Goal: Task Accomplishment & Management: Use online tool/utility

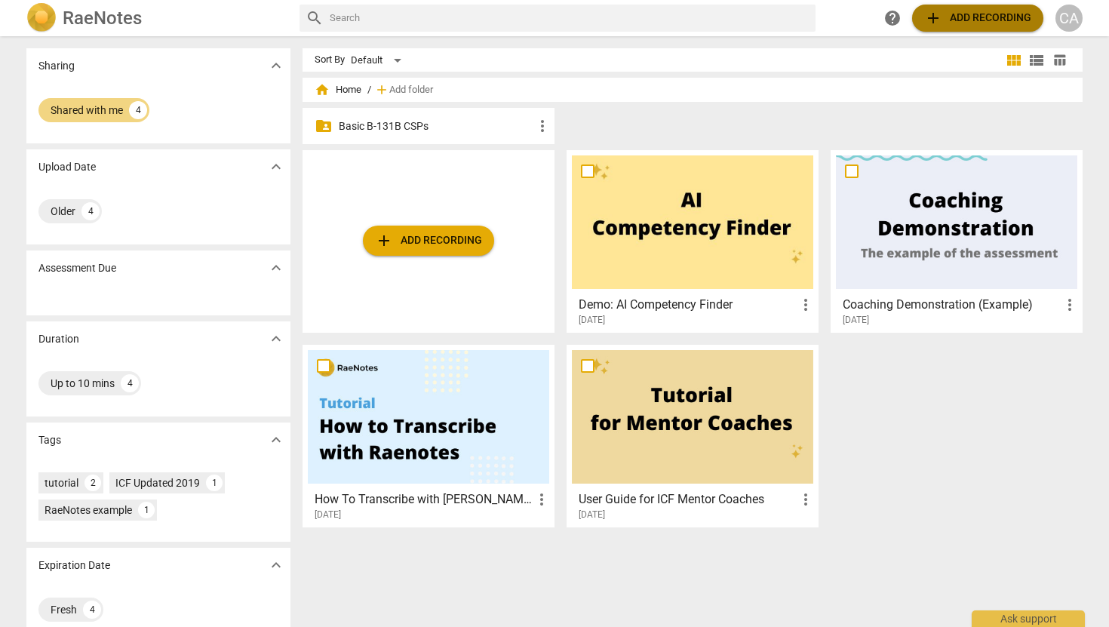
click at [971, 22] on span "add Add recording" at bounding box center [977, 18] width 107 height 18
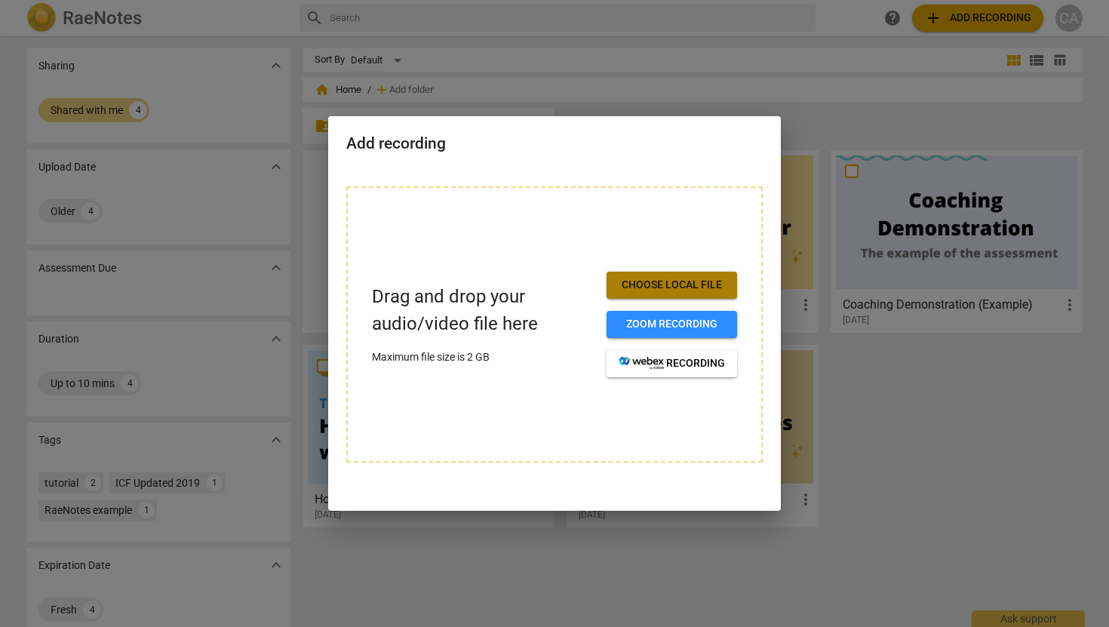
click at [667, 290] on span "Choose local file" at bounding box center [672, 285] width 106 height 15
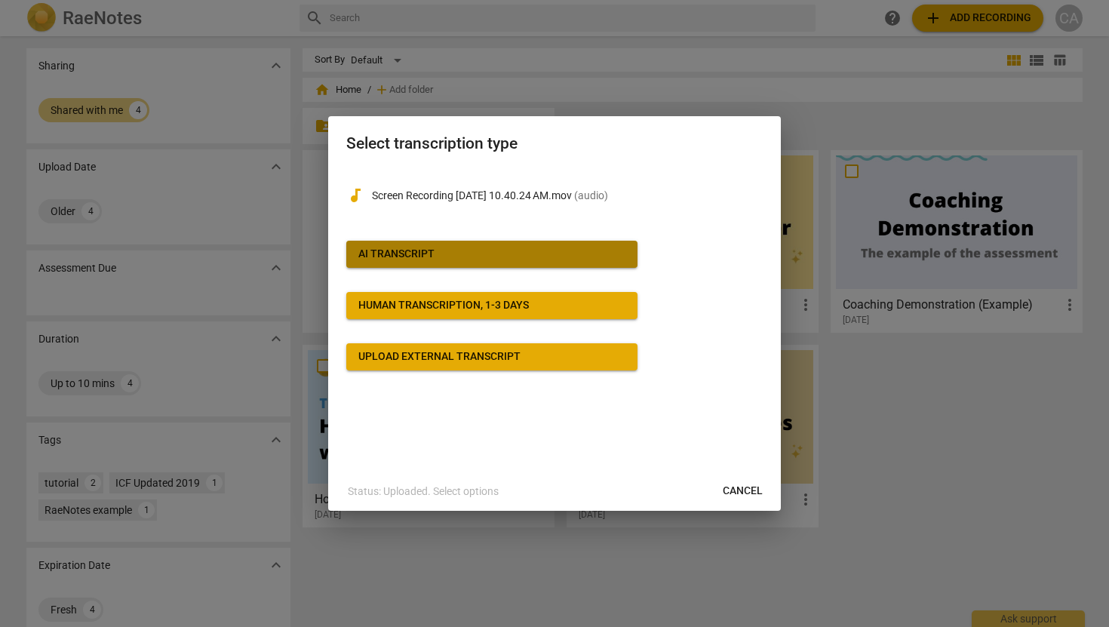
click at [452, 263] on button "AI Transcript" at bounding box center [491, 254] width 291 height 27
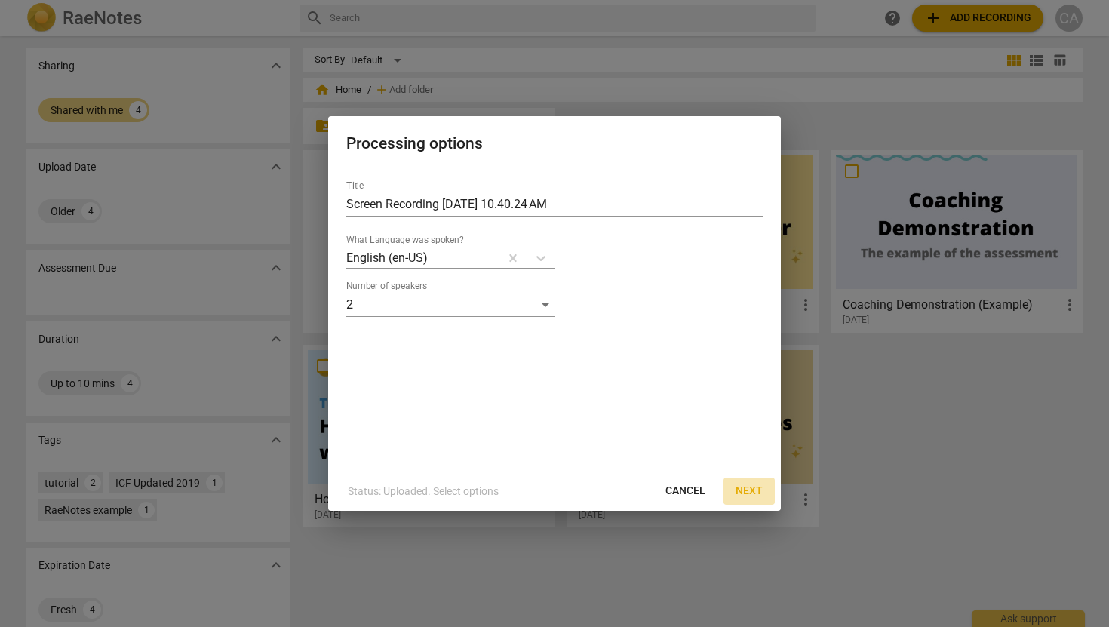
click at [770, 495] on button "Next" at bounding box center [748, 491] width 51 height 27
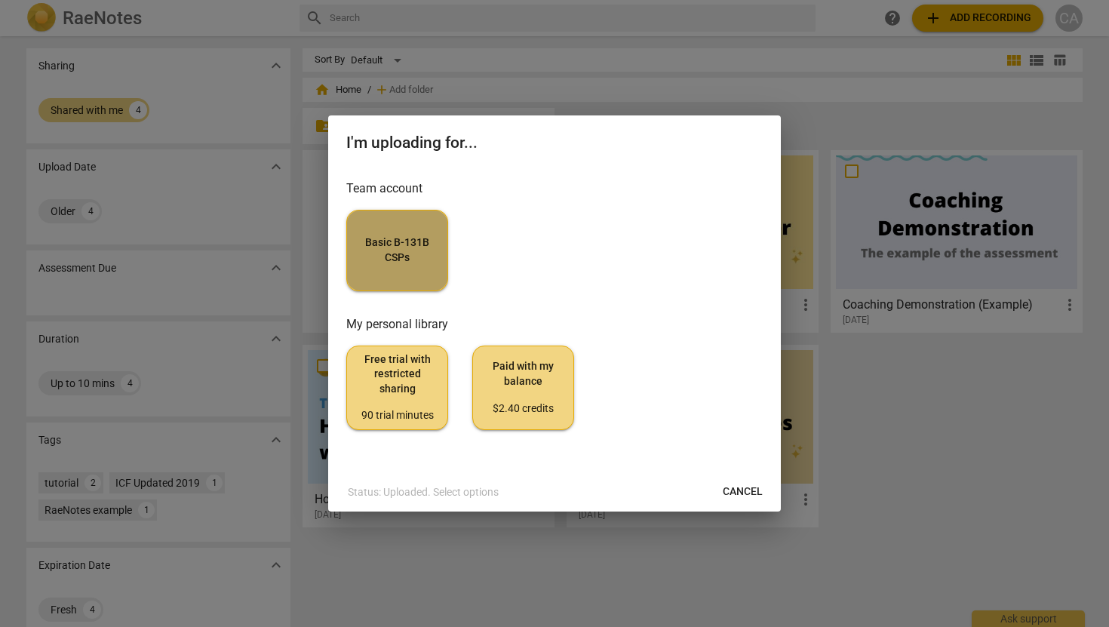
click at [399, 230] on button "Basic B-131B CSPs" at bounding box center [397, 250] width 102 height 81
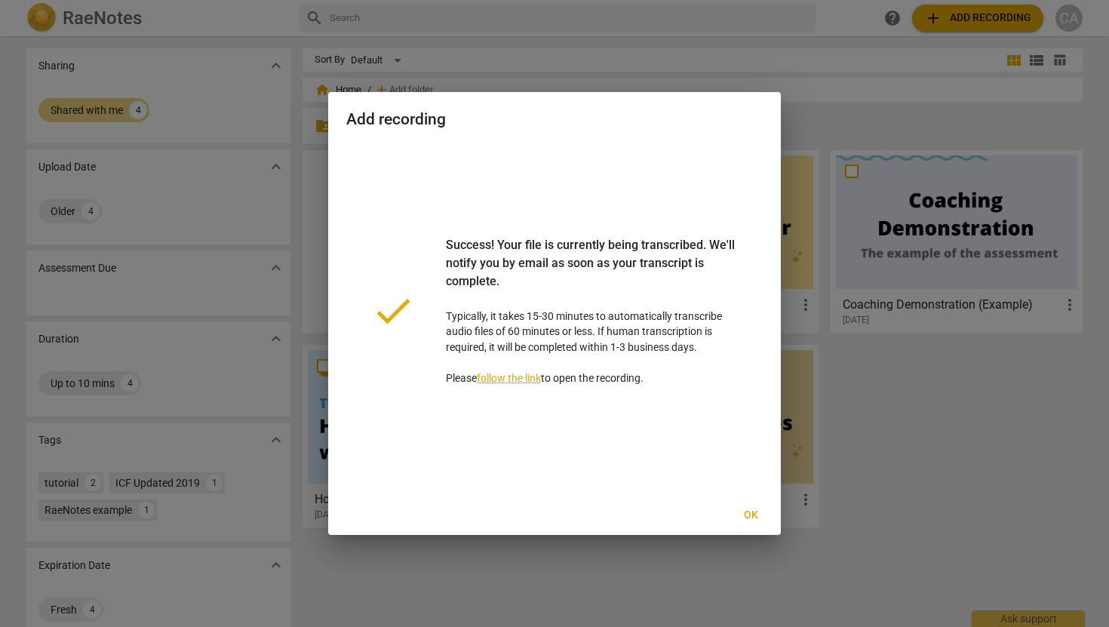
click at [752, 513] on span "Ok" at bounding box center [751, 515] width 24 height 15
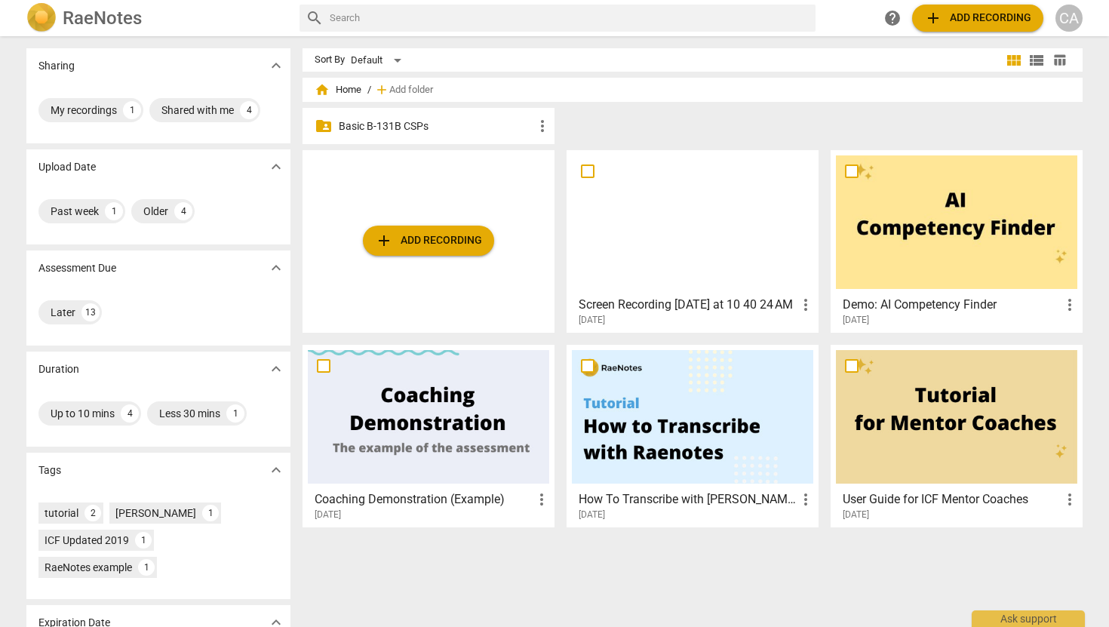
click at [461, 123] on p "Basic B-131B CSPs" at bounding box center [436, 126] width 195 height 16
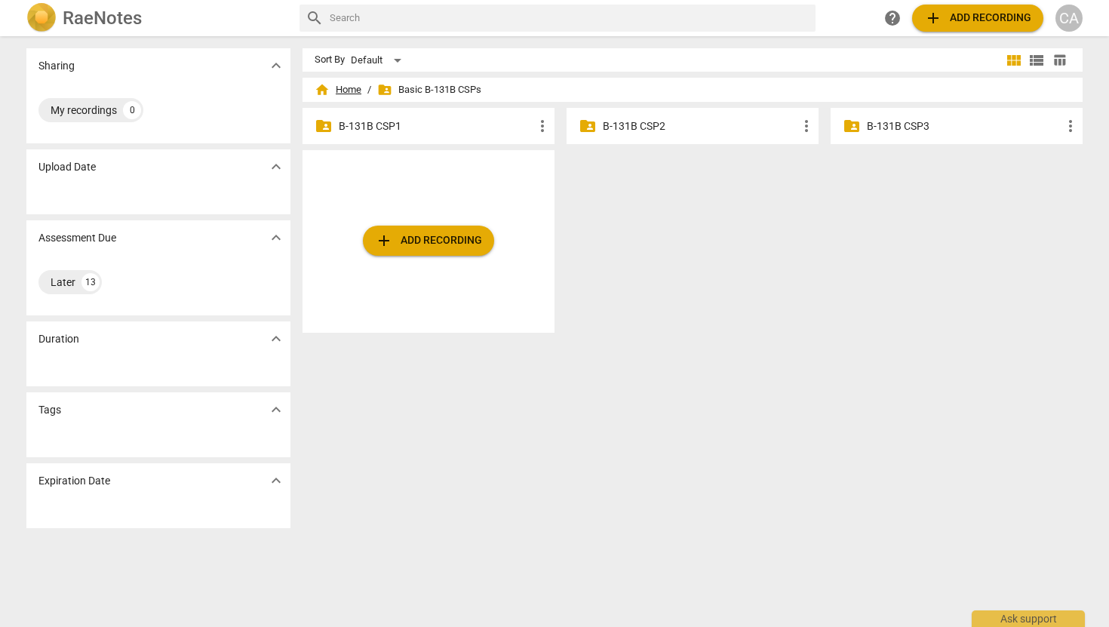
click at [339, 84] on span "home Home" at bounding box center [338, 89] width 47 height 15
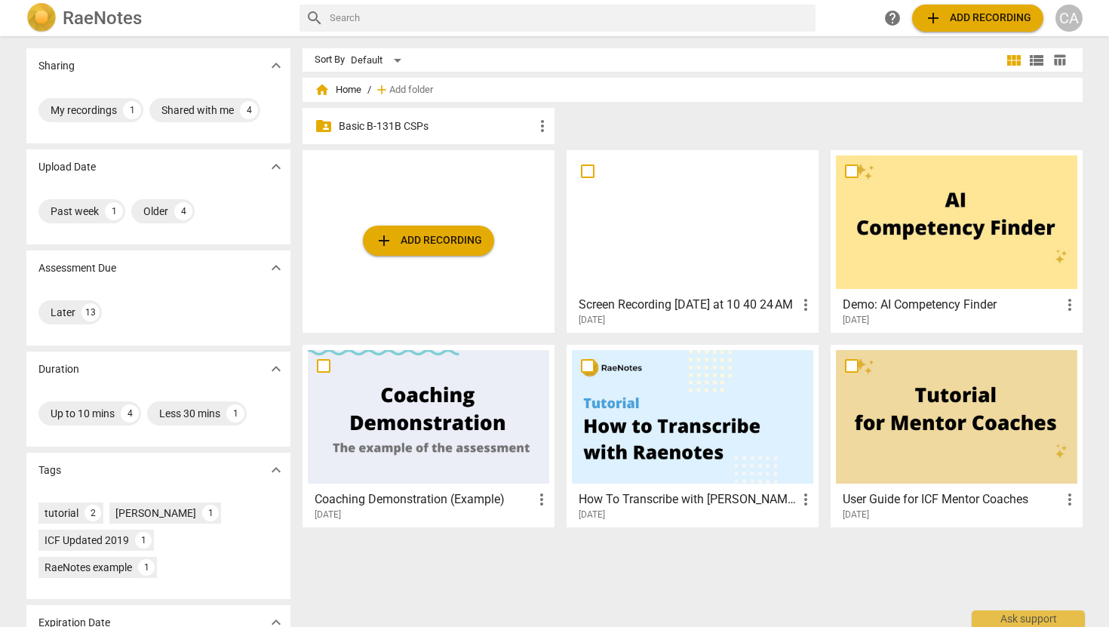
click at [455, 124] on p "Basic B-131B CSPs" at bounding box center [436, 126] width 195 height 16
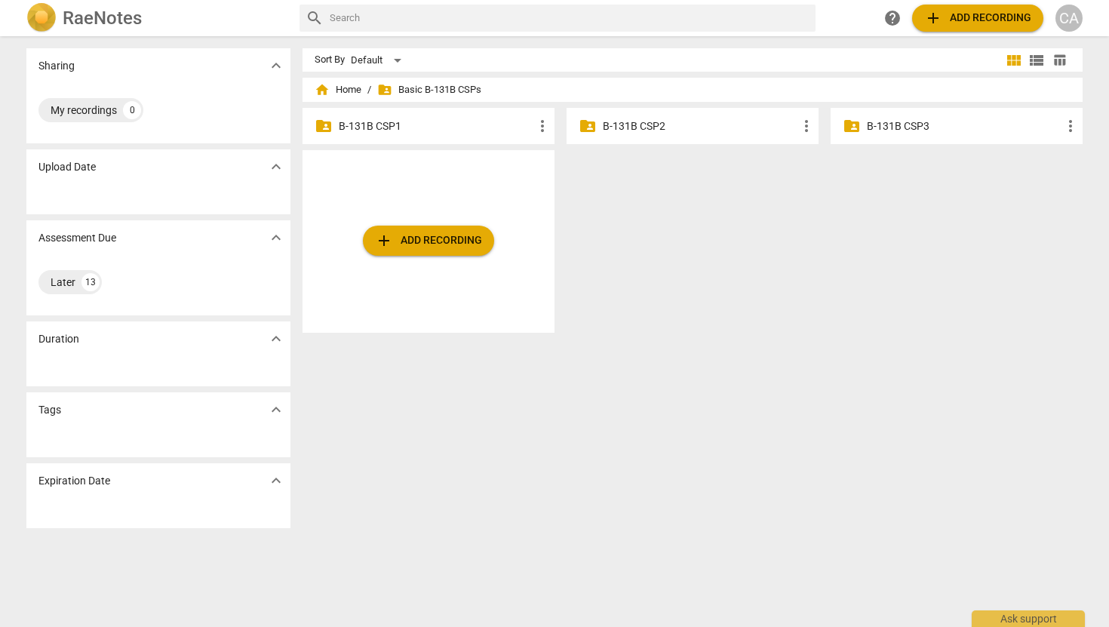
click at [384, 90] on span "folder_shared" at bounding box center [384, 89] width 15 height 15
click at [346, 94] on span "home Home" at bounding box center [338, 89] width 47 height 15
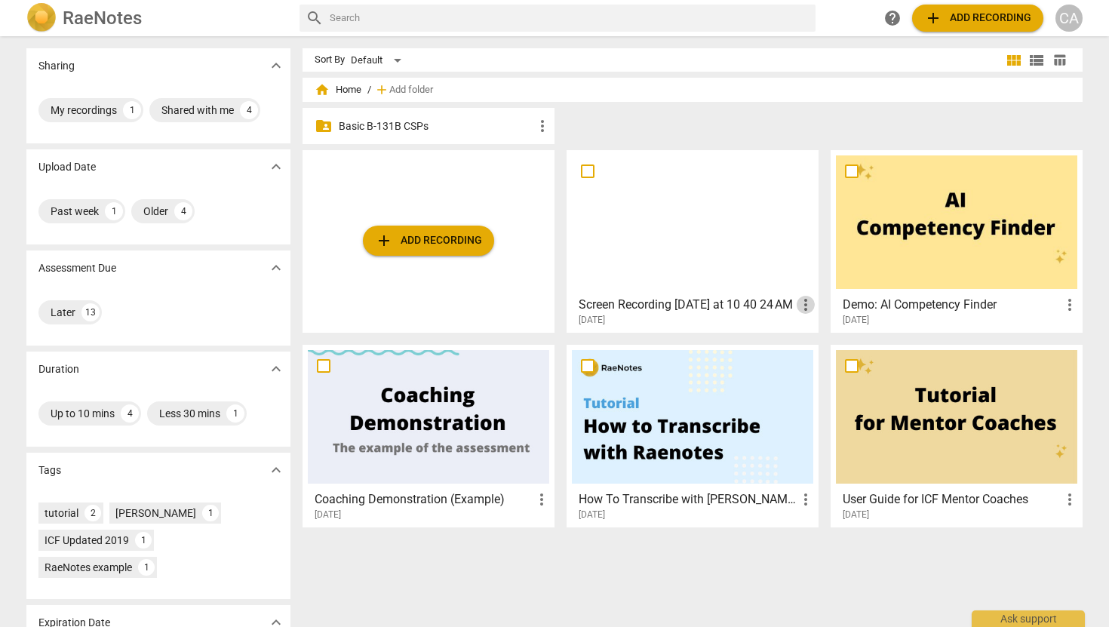
click at [800, 302] on span "more_vert" at bounding box center [806, 305] width 18 height 18
click at [812, 302] on li "Move" at bounding box center [822, 305] width 57 height 36
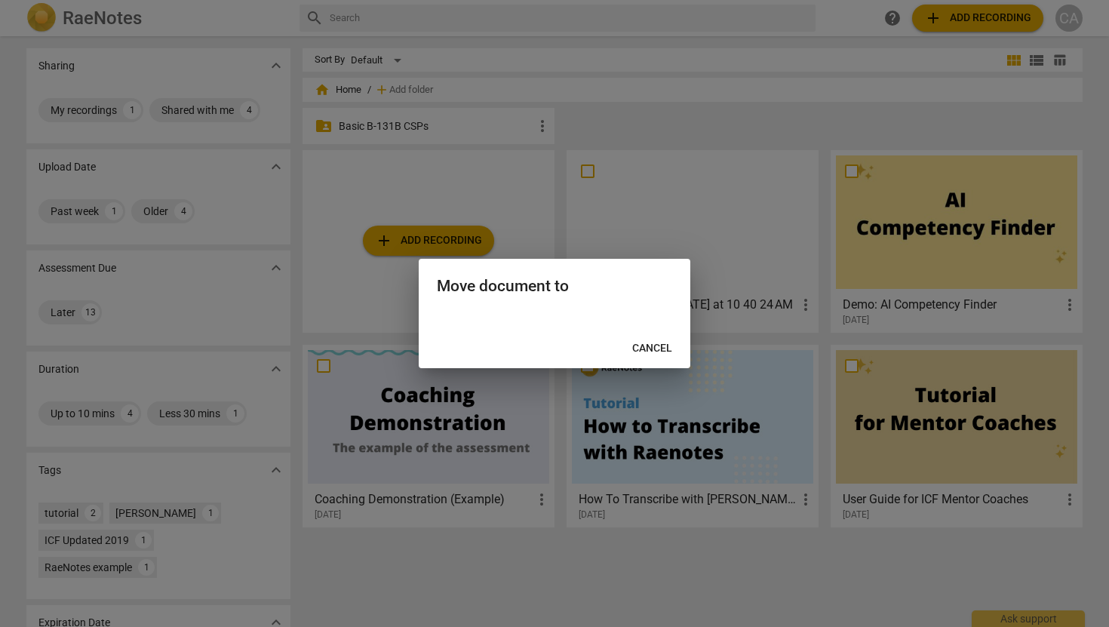
click at [572, 317] on div at bounding box center [555, 320] width 272 height 18
click at [536, 132] on div at bounding box center [554, 313] width 1109 height 627
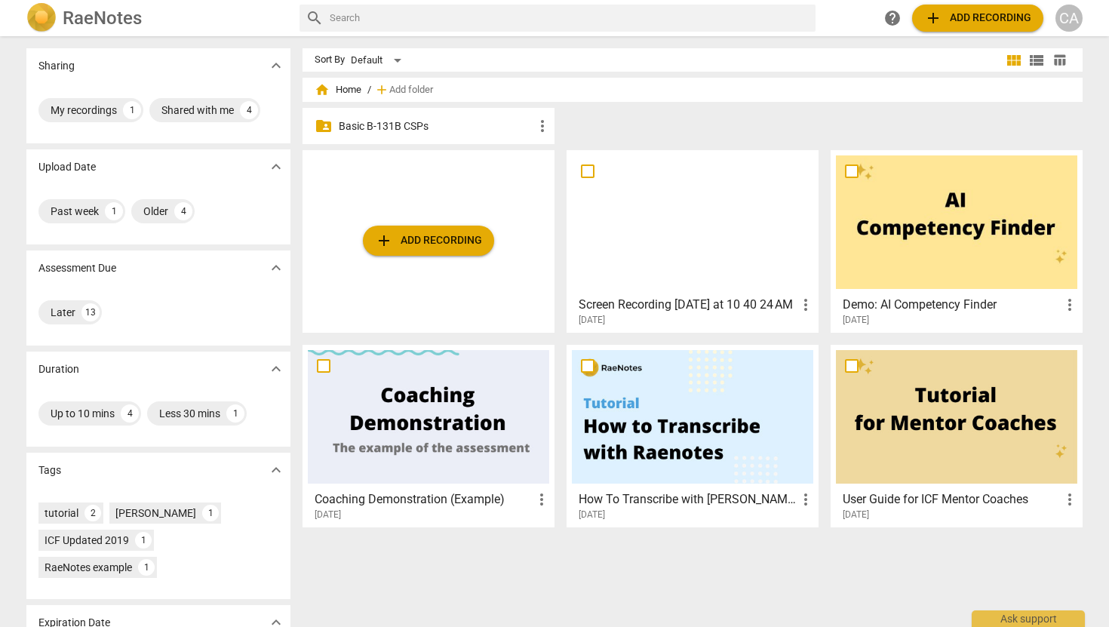
click at [536, 132] on span "more_vert" at bounding box center [542, 126] width 18 height 18
click at [495, 122] on div at bounding box center [554, 313] width 1109 height 627
click at [319, 119] on span "folder_shared" at bounding box center [324, 126] width 18 height 18
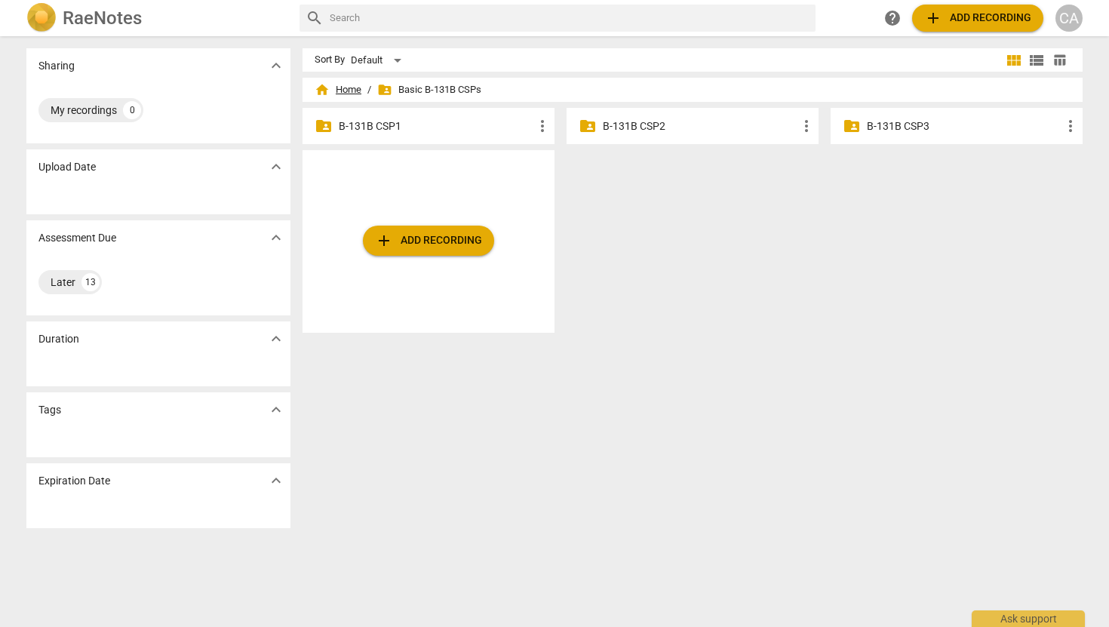
click at [329, 83] on span "home Home" at bounding box center [338, 89] width 47 height 15
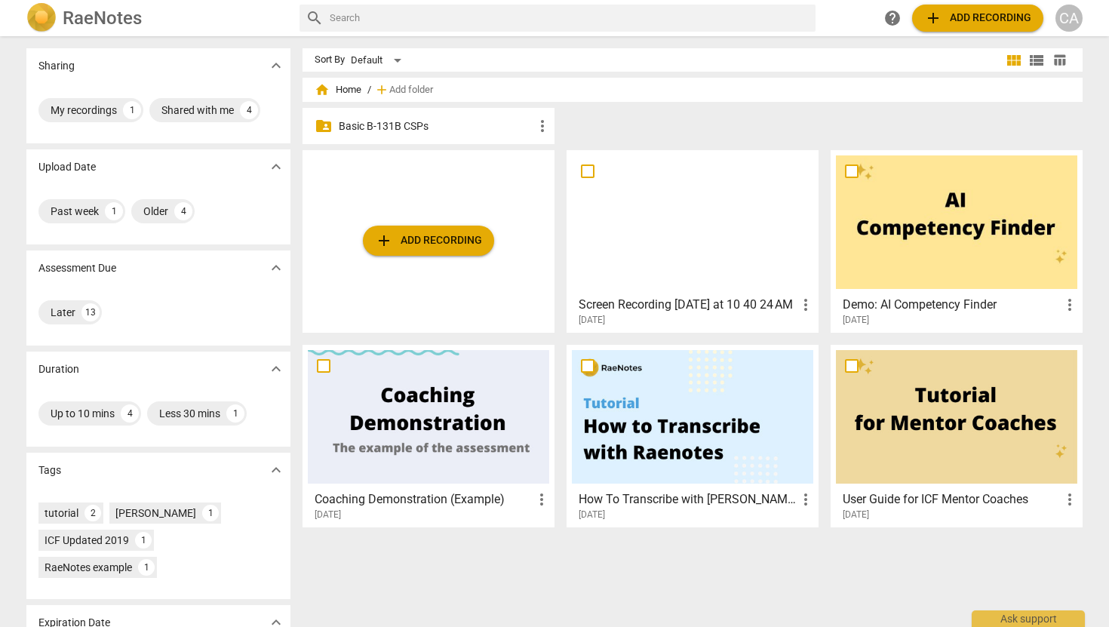
click at [804, 310] on span "more_vert" at bounding box center [806, 305] width 18 height 18
click at [814, 307] on li "Move" at bounding box center [822, 305] width 57 height 36
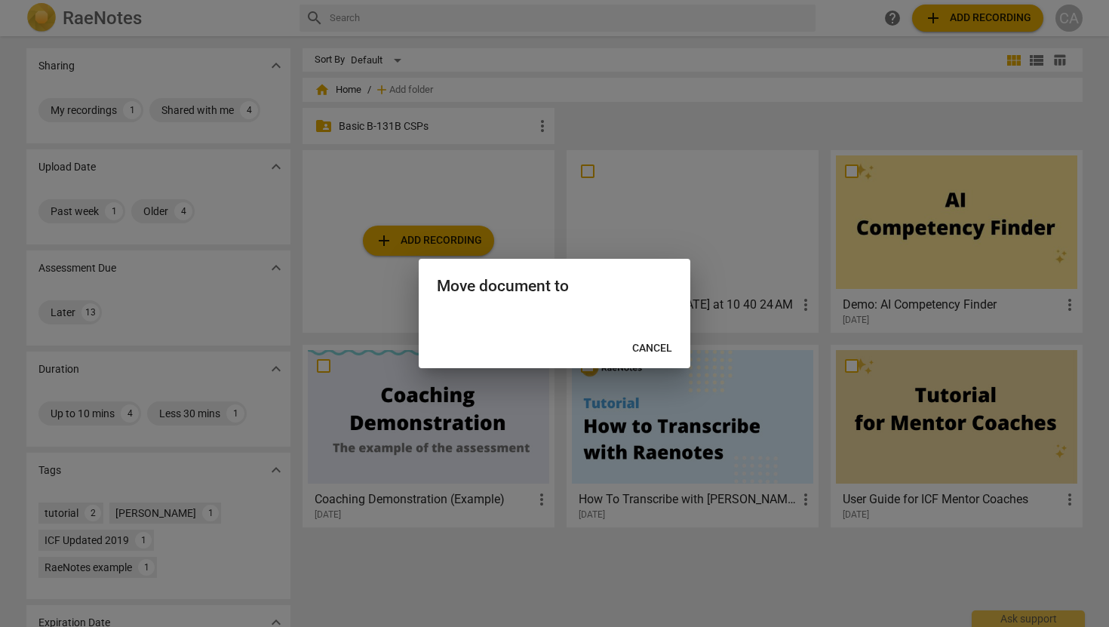
click at [617, 320] on div at bounding box center [555, 320] width 272 height 18
click at [469, 309] on div "Move document to" at bounding box center [555, 285] width 272 height 52
click at [654, 564] on div at bounding box center [554, 313] width 1109 height 627
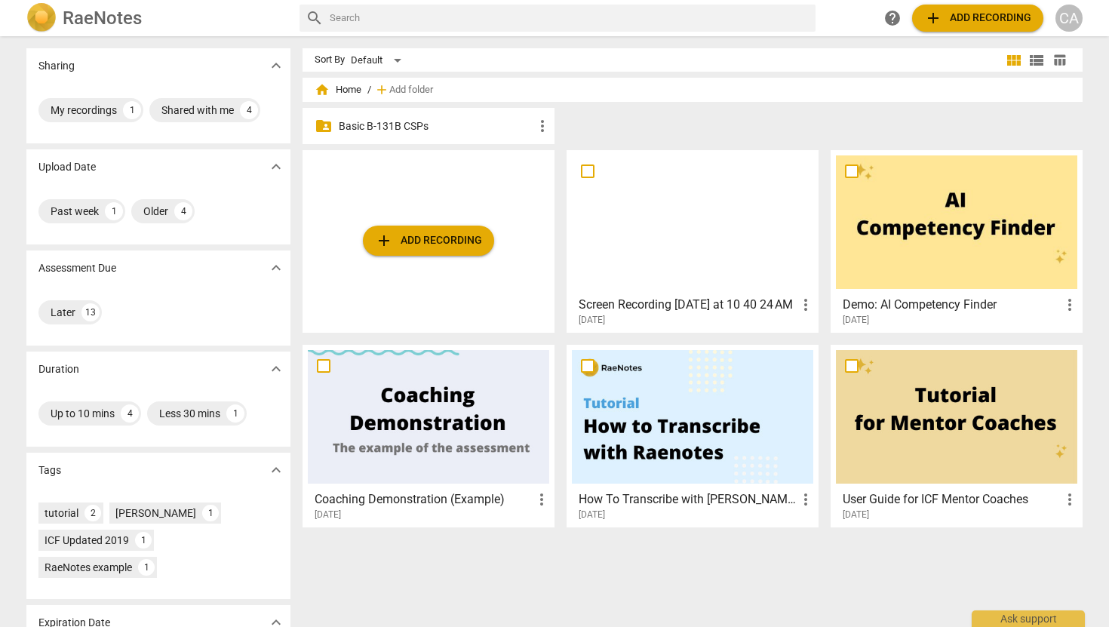
click at [803, 305] on span "more_vert" at bounding box center [806, 305] width 18 height 18
click at [811, 304] on li "Move" at bounding box center [822, 305] width 57 height 36
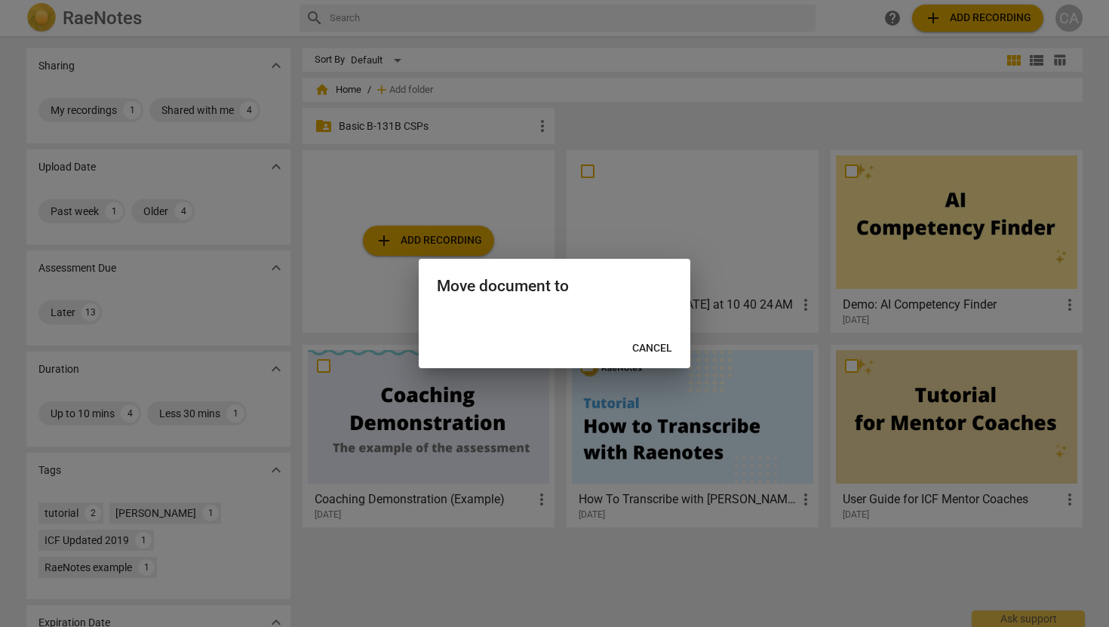
click at [739, 562] on div at bounding box center [554, 313] width 1109 height 627
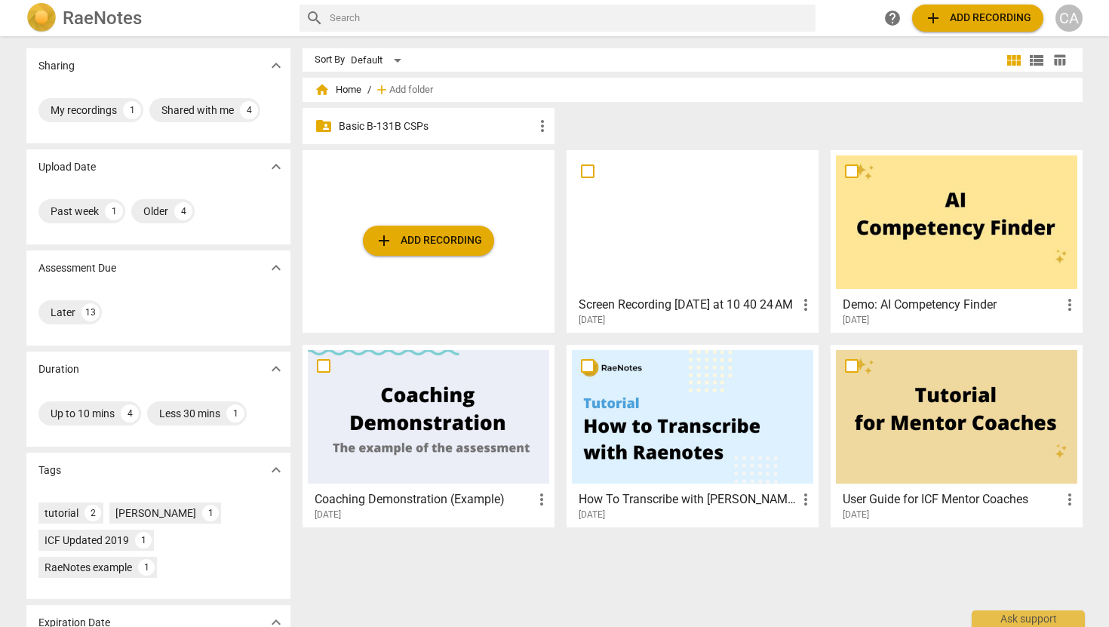
click at [407, 124] on p "Basic B-131B CSPs" at bounding box center [436, 126] width 195 height 16
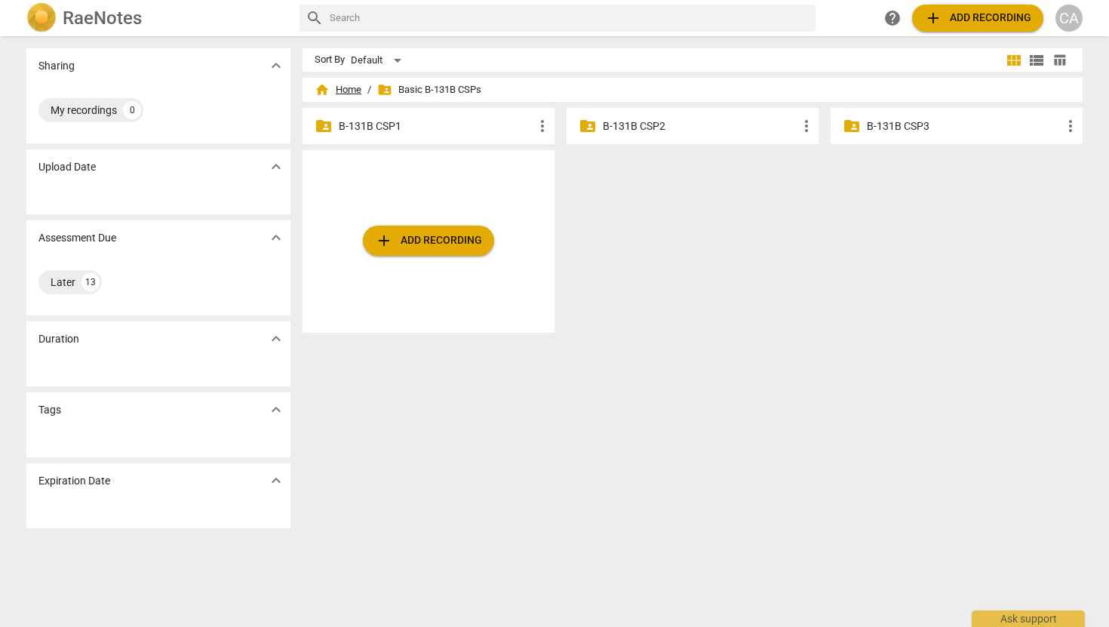
click at [336, 84] on span "home Home" at bounding box center [338, 89] width 47 height 15
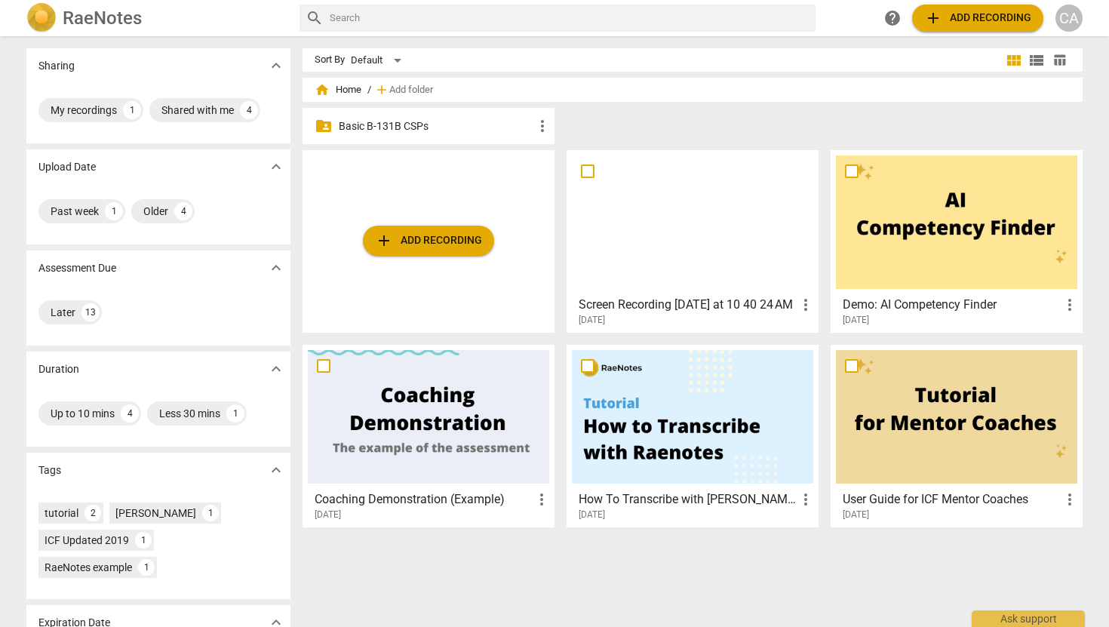
click at [806, 297] on span "more_vert" at bounding box center [806, 305] width 18 height 18
click at [809, 298] on li "Move" at bounding box center [822, 305] width 57 height 36
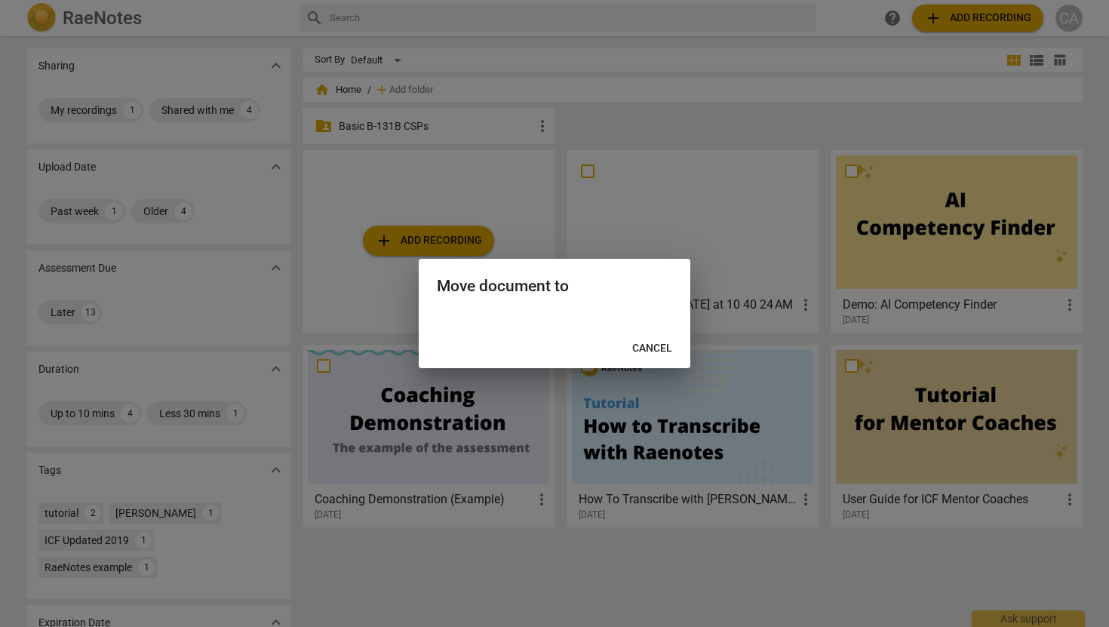
click at [809, 298] on div at bounding box center [554, 313] width 1109 height 627
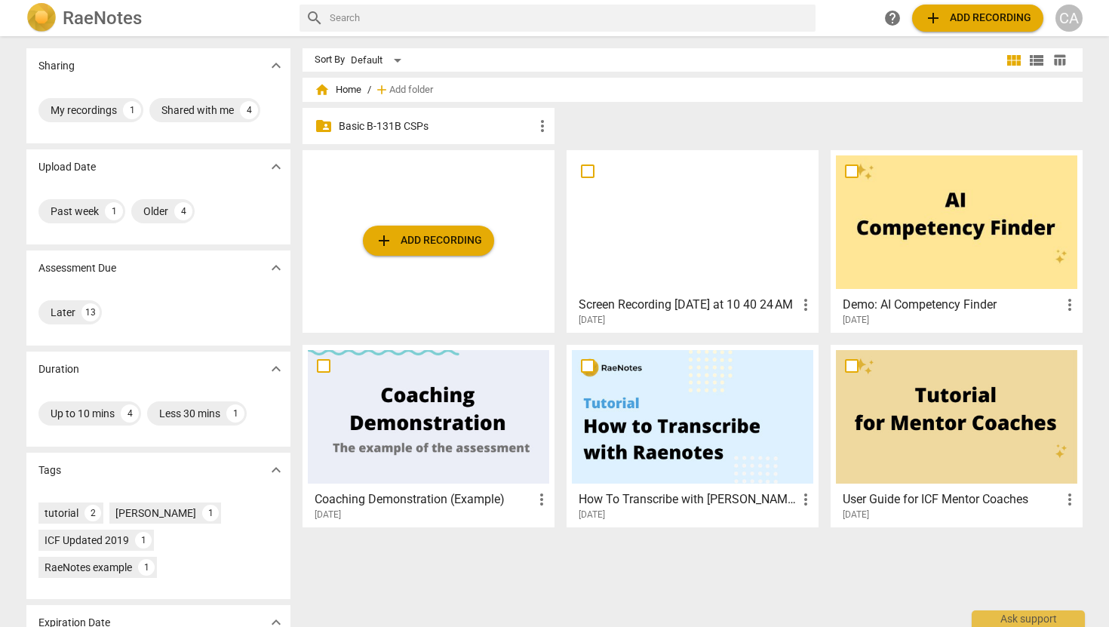
click at [586, 183] on span at bounding box center [588, 171] width 32 height 32
checkbox input "true"
click at [607, 133] on div "folder_shared Basic B-131B CSPs more_vert" at bounding box center [699, 129] width 792 height 42
click at [383, 134] on div "folder_shared Basic B-131B CSPs more_vert" at bounding box center [429, 126] width 252 height 36
click at [373, 127] on p "Basic B-131B CSPs" at bounding box center [436, 126] width 195 height 16
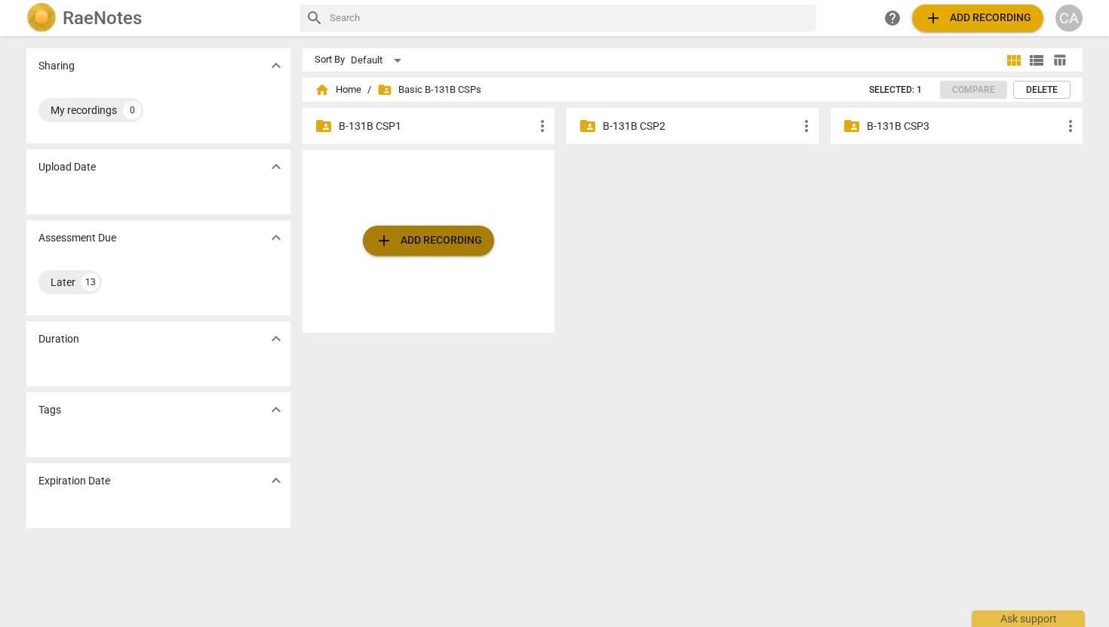
click at [395, 238] on span "add Add recording" at bounding box center [428, 241] width 107 height 18
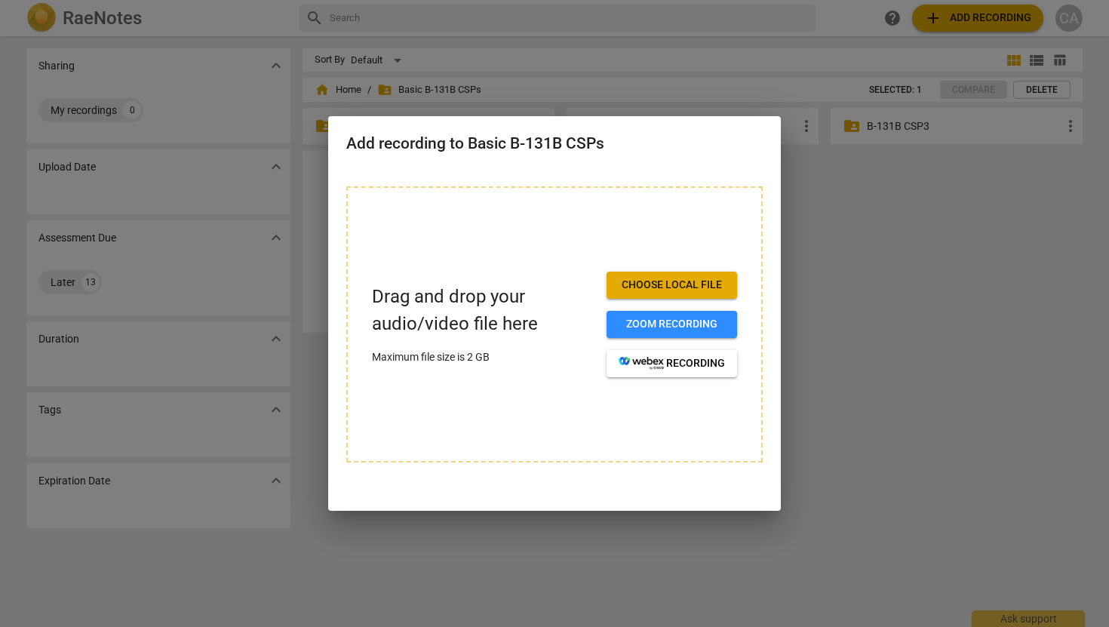
click at [616, 281] on button "Choose local file" at bounding box center [672, 285] width 131 height 27
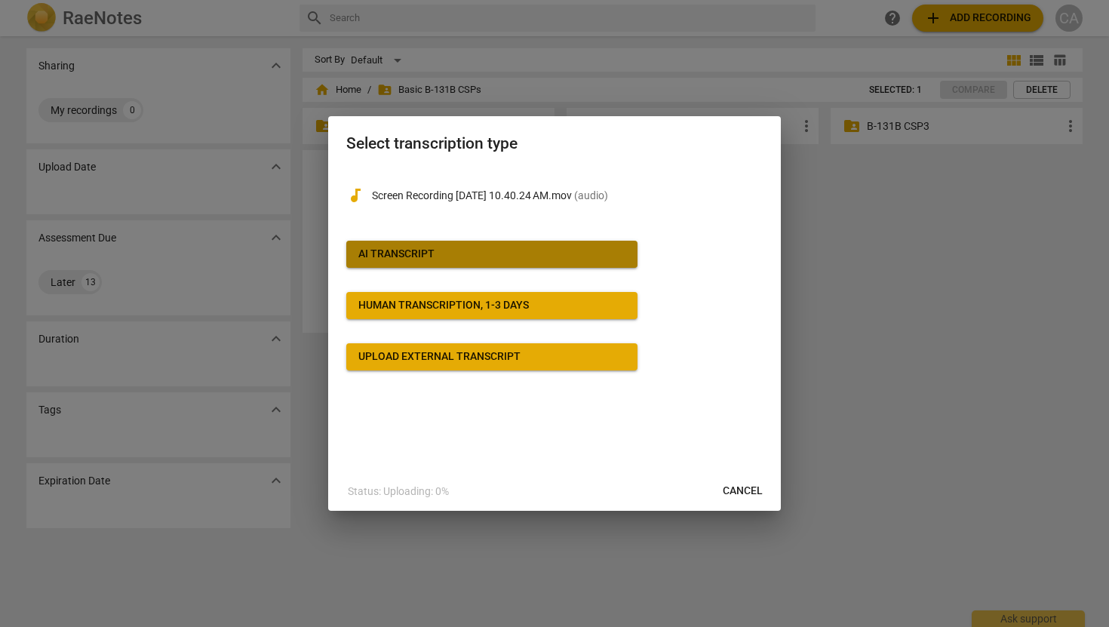
click at [509, 257] on span "AI Transcript" at bounding box center [491, 254] width 267 height 15
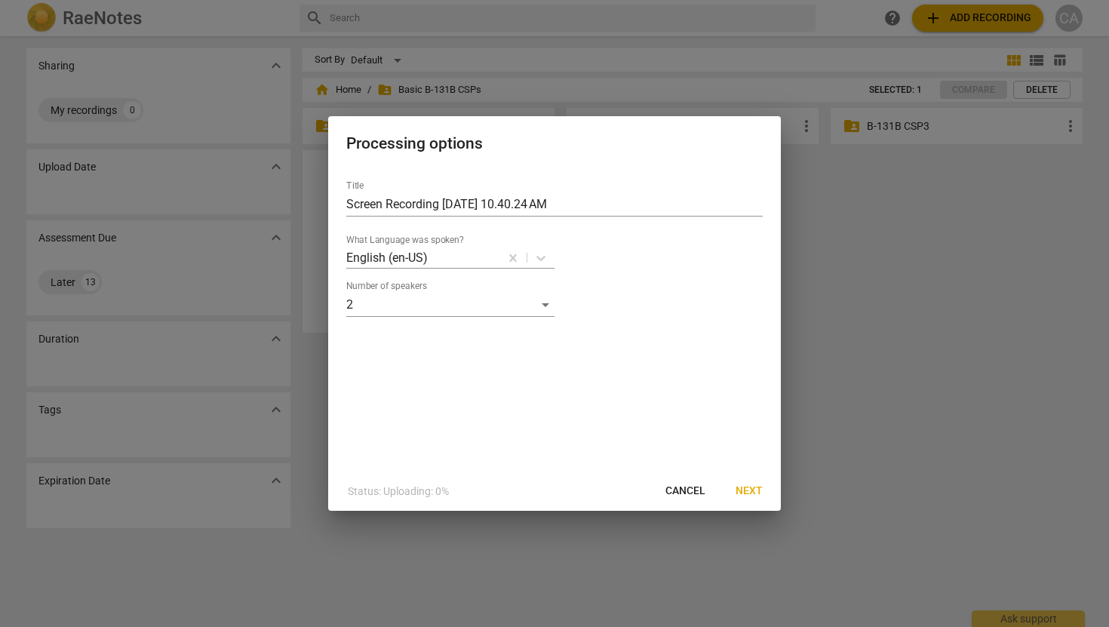
click at [745, 493] on span "Next" at bounding box center [749, 491] width 27 height 15
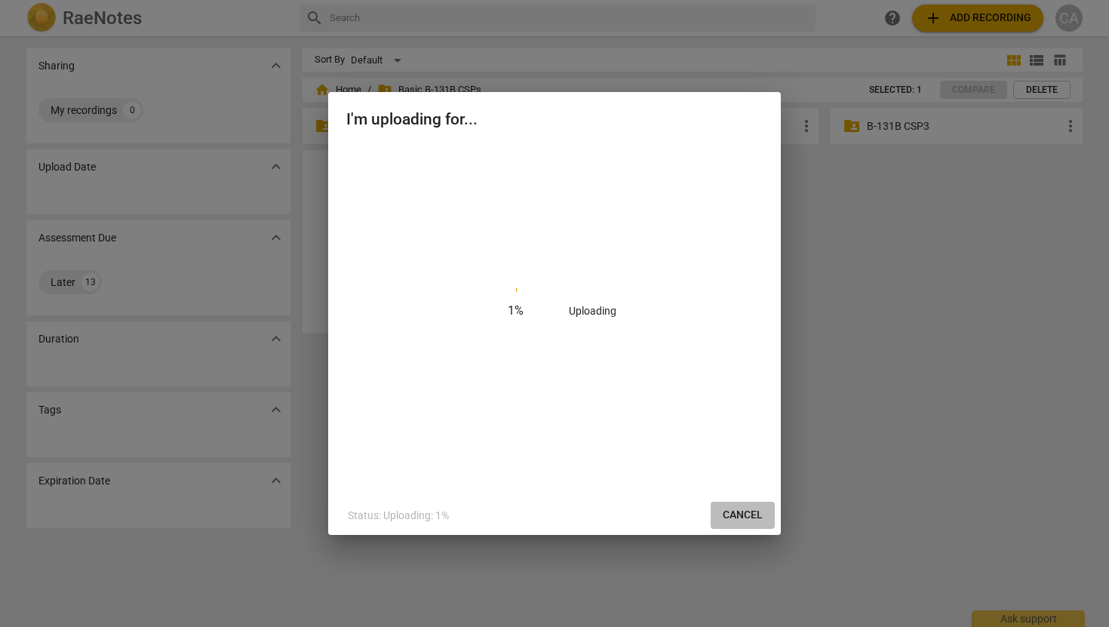
click at [750, 503] on button "Cancel" at bounding box center [743, 515] width 64 height 27
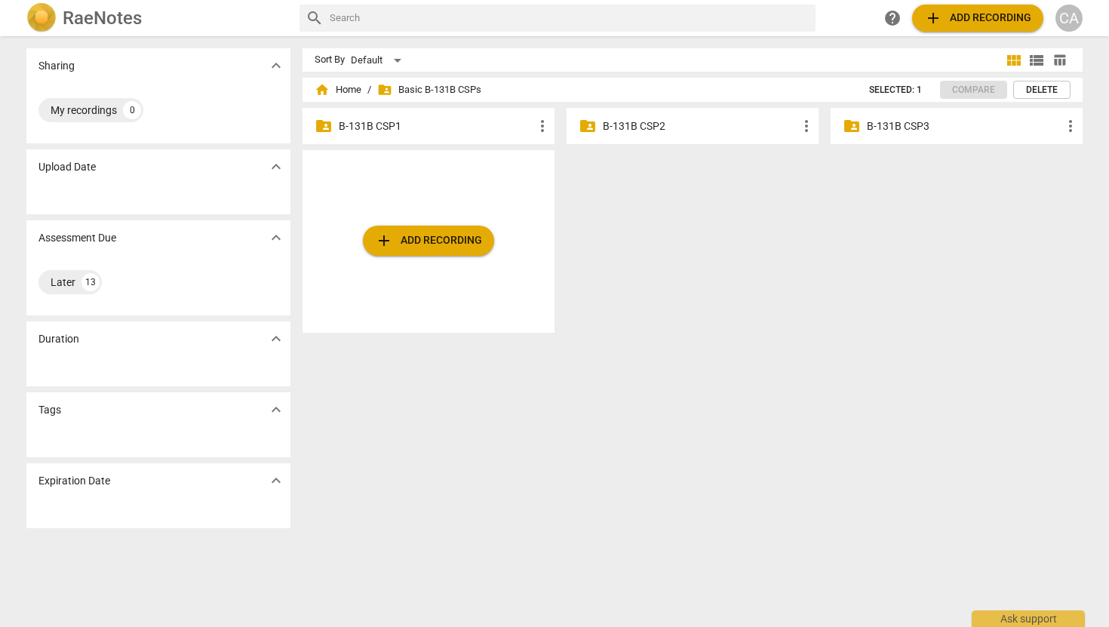
click at [412, 238] on span "add Add recording" at bounding box center [428, 241] width 107 height 18
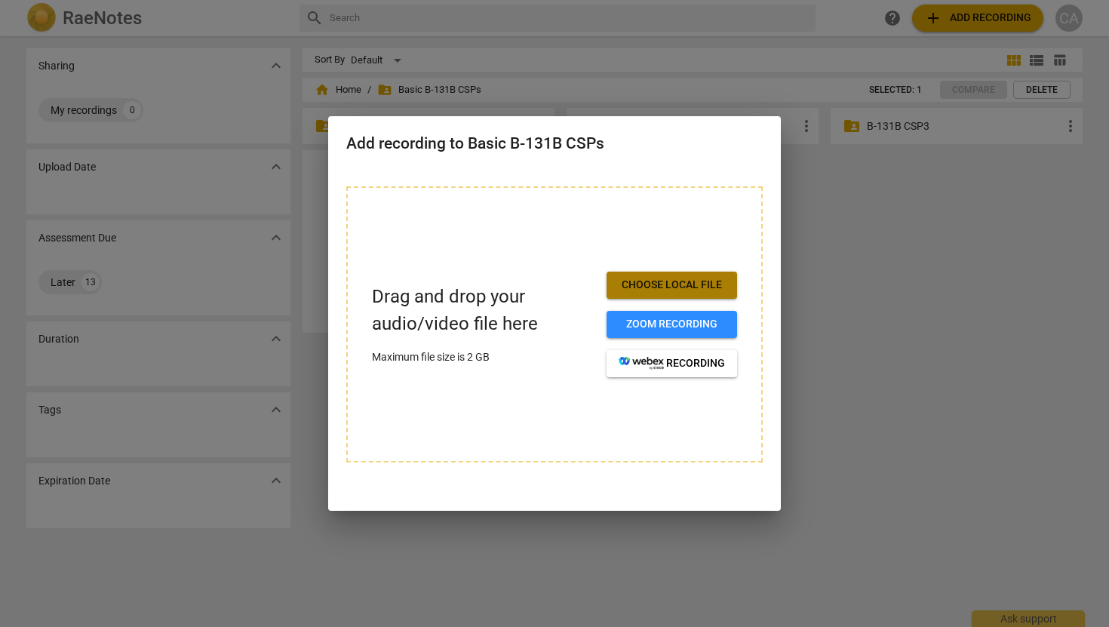
click at [653, 274] on button "Choose local file" at bounding box center [672, 285] width 131 height 27
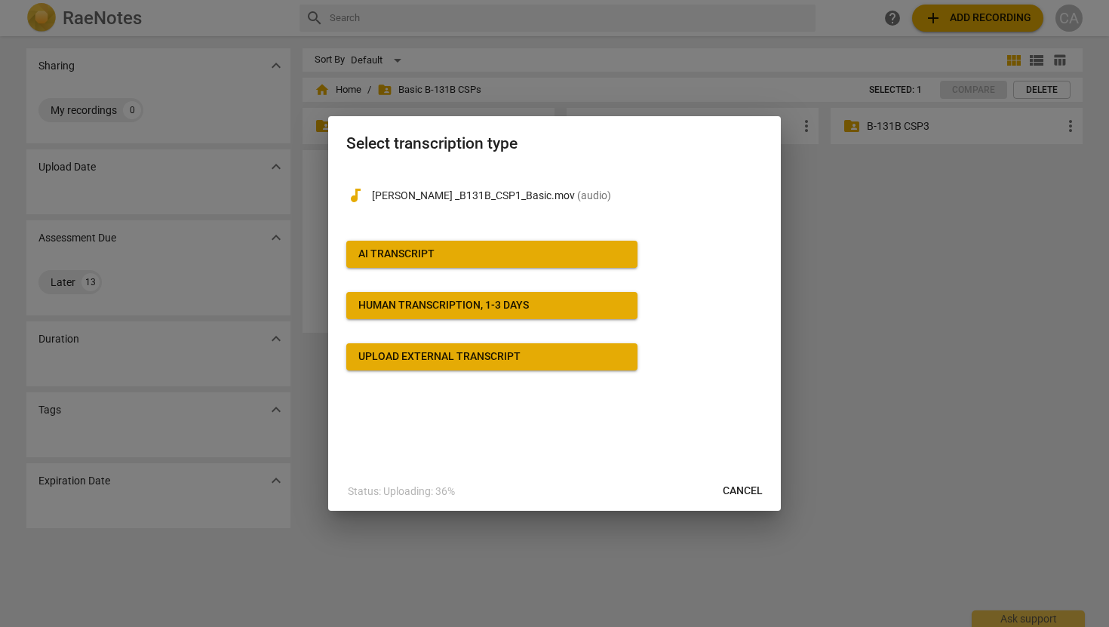
click at [553, 557] on div at bounding box center [554, 313] width 1109 height 627
click at [457, 243] on button "AI Transcript" at bounding box center [491, 254] width 291 height 27
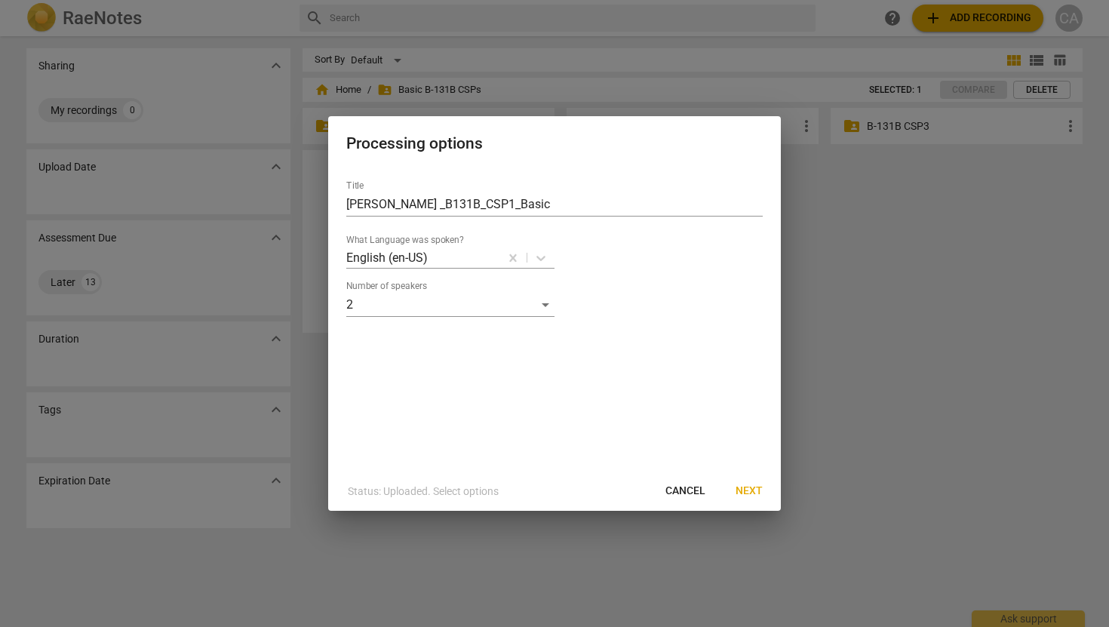
click at [744, 481] on button "Next" at bounding box center [748, 491] width 51 height 27
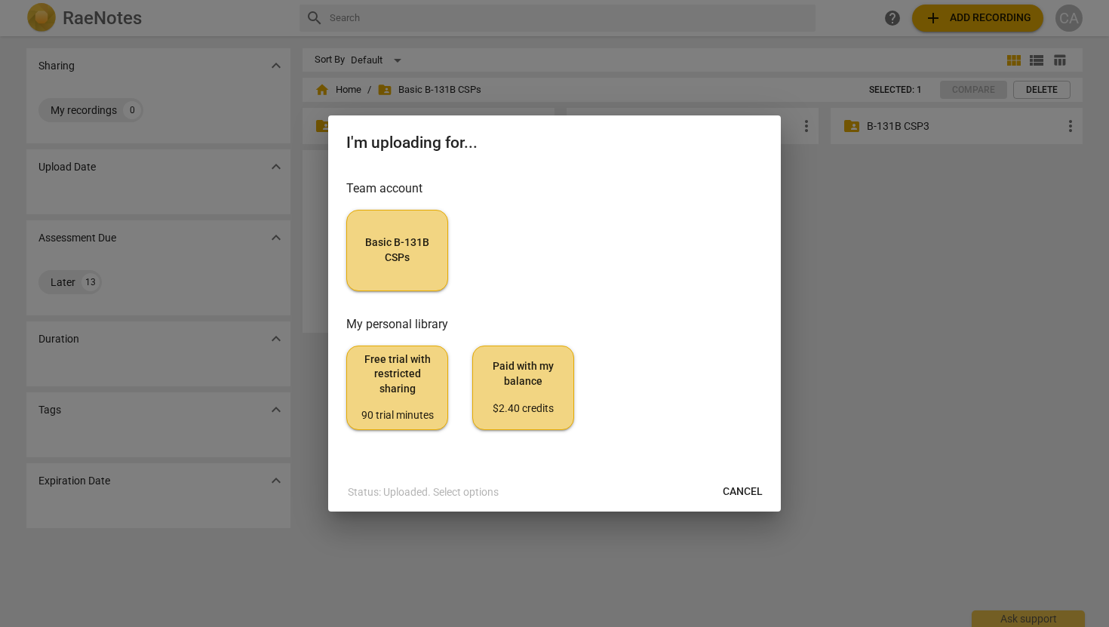
drag, startPoint x: 610, startPoint y: 207, endPoint x: 629, endPoint y: 266, distance: 62.5
click at [629, 267] on div "Team account Basic B-131B CSPs" at bounding box center [554, 236] width 416 height 112
click at [419, 277] on button "Basic B-131B CSPs" at bounding box center [397, 250] width 102 height 81
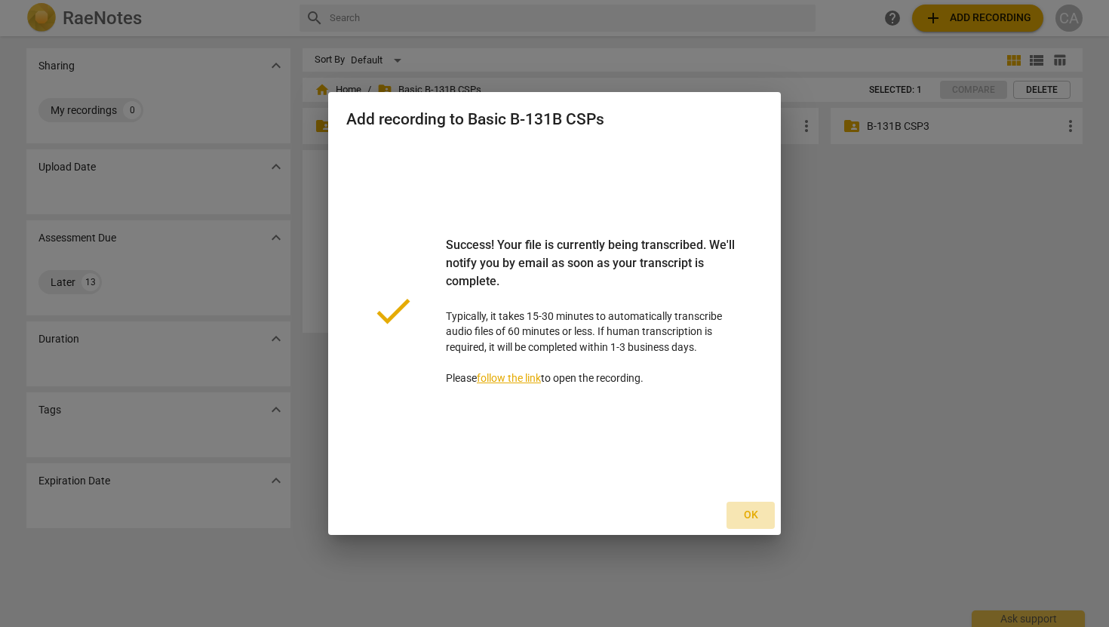
click at [751, 518] on span "Ok" at bounding box center [751, 515] width 24 height 15
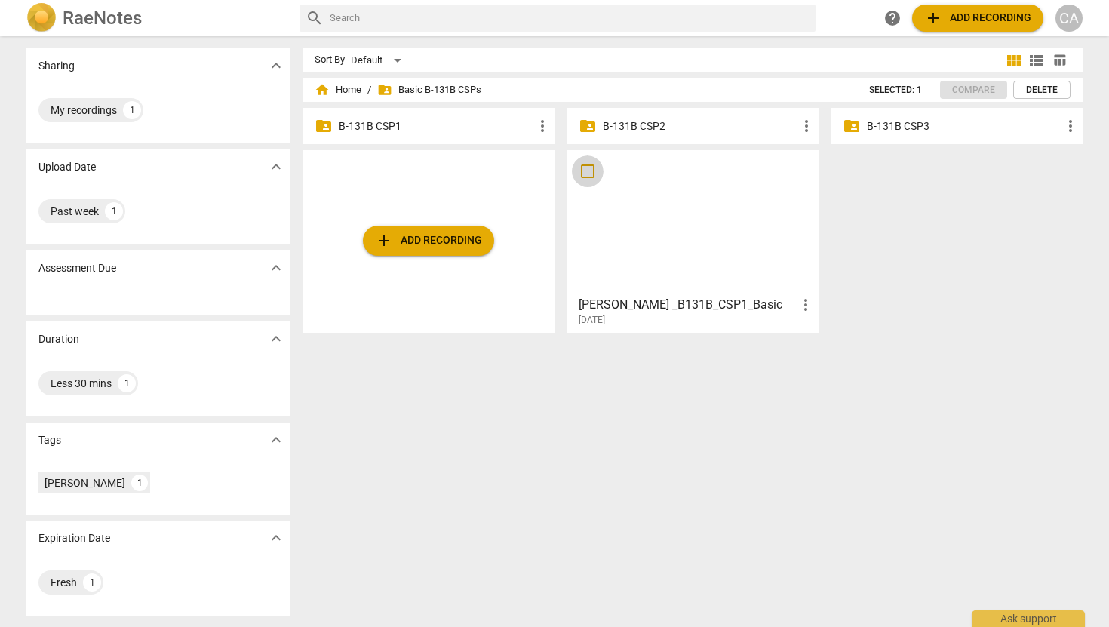
click at [586, 170] on input "checkbox" at bounding box center [588, 171] width 32 height 18
checkbox input "false"
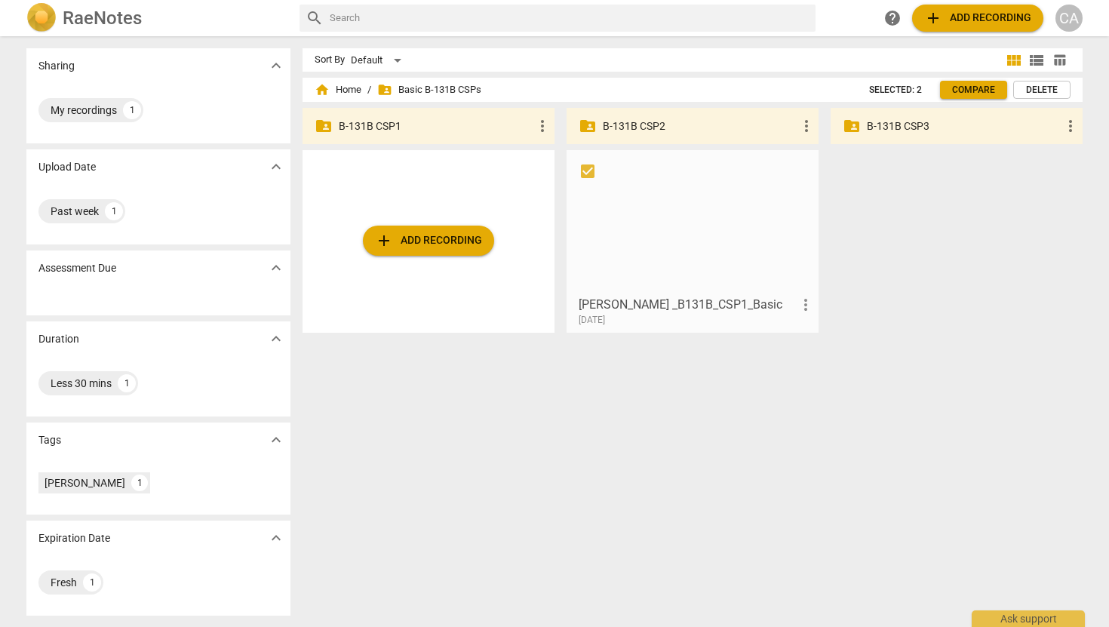
drag, startPoint x: 642, startPoint y: 179, endPoint x: 545, endPoint y: 203, distance: 99.5
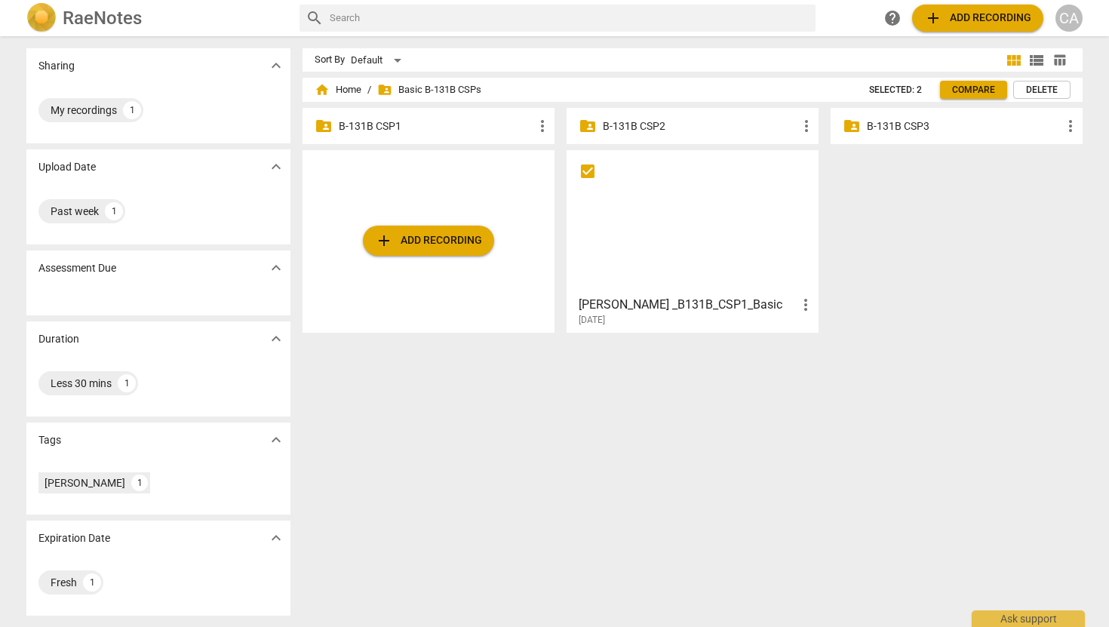
click at [628, 217] on div at bounding box center [692, 222] width 241 height 134
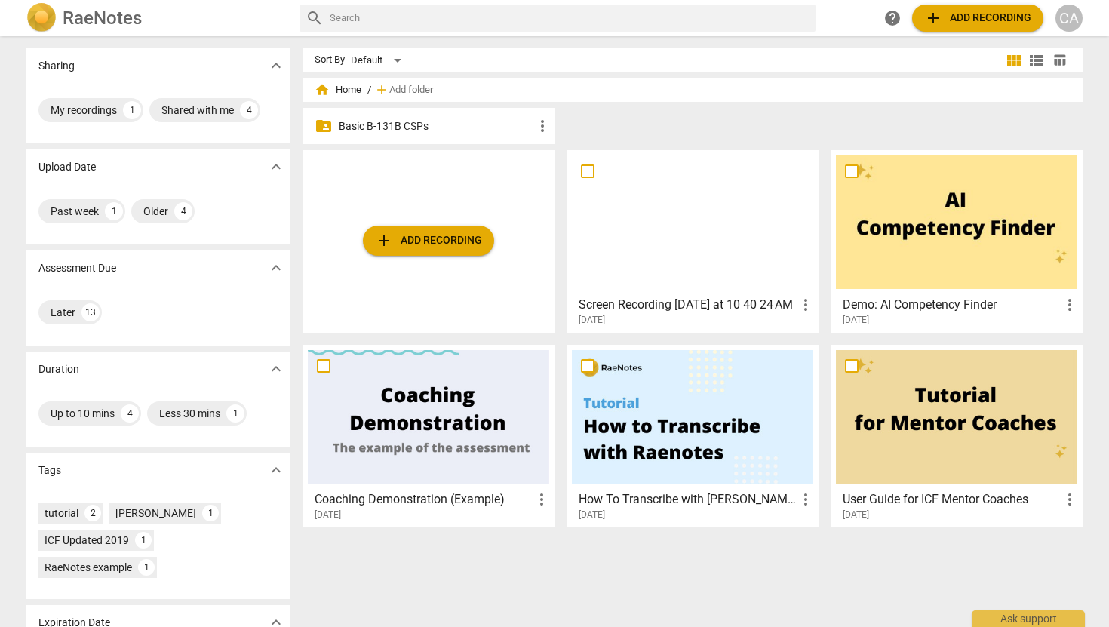
click at [443, 119] on p "Basic B-131B CSPs" at bounding box center [436, 126] width 195 height 16
